Goal: Find specific page/section: Find specific page/section

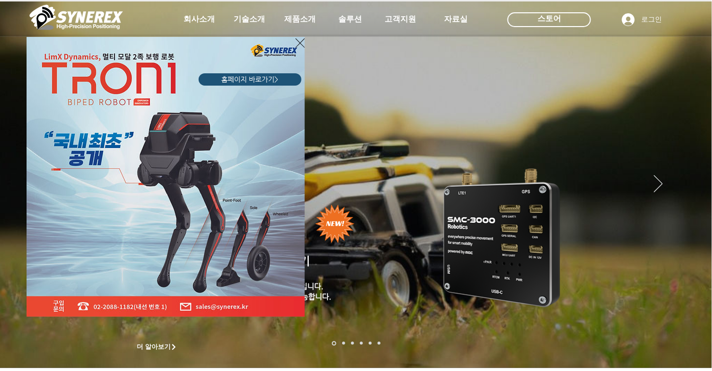
click at [370, 258] on div "LimX Dinamics" at bounding box center [356, 185] width 712 height 371
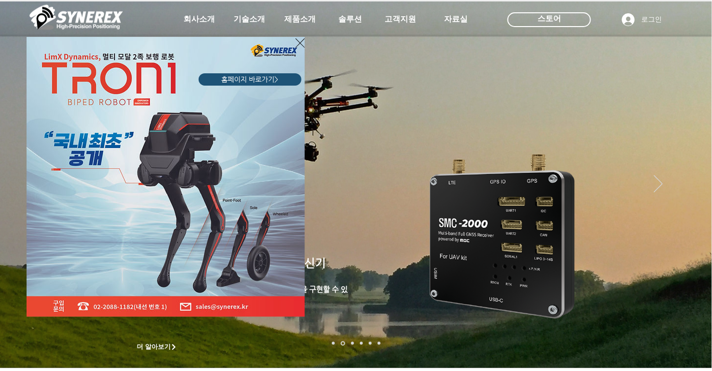
click at [300, 42] on icon "사이트로 돌아가기" at bounding box center [300, 42] width 9 height 9
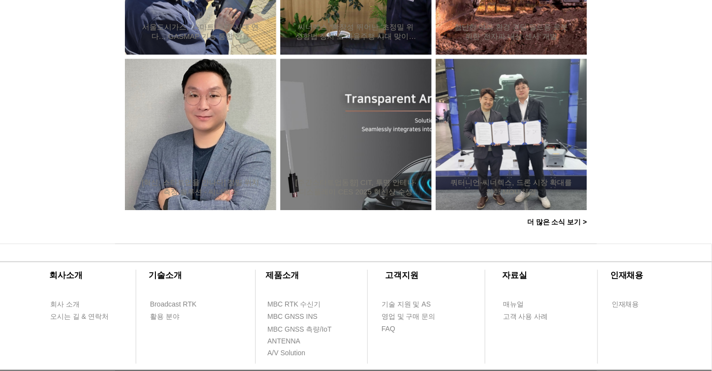
scroll to position [1025, 0]
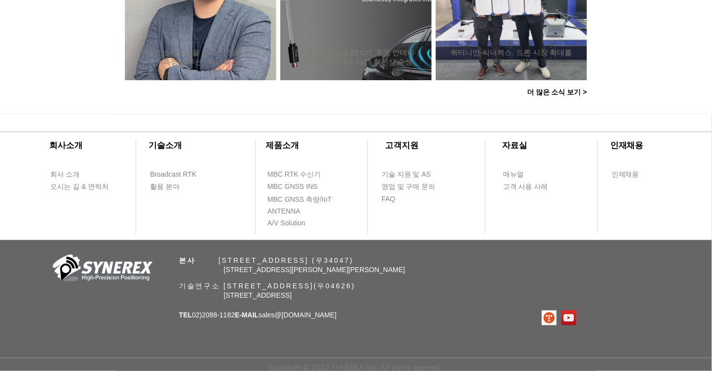
click at [277, 144] on span "​제품소개" at bounding box center [282, 145] width 33 height 9
click at [296, 173] on span "MBC RTK 수신기" at bounding box center [295, 175] width 54 height 10
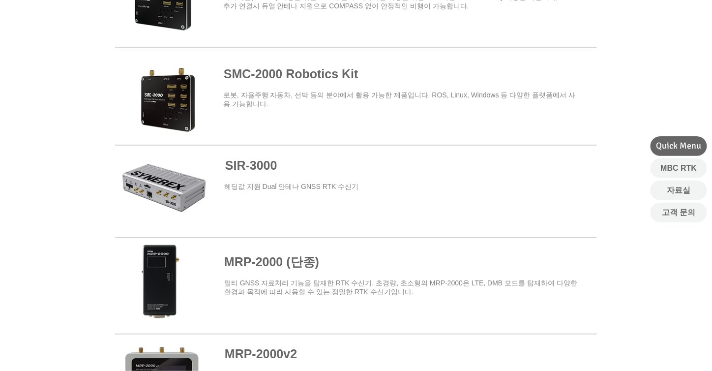
scroll to position [393, 0]
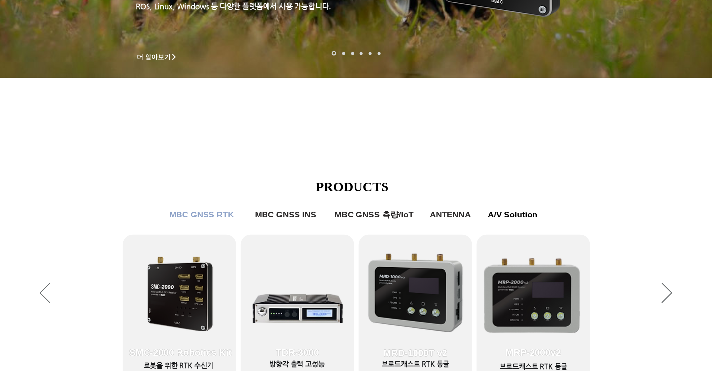
scroll to position [288, 0]
